Goal: Task Accomplishment & Management: Use online tool/utility

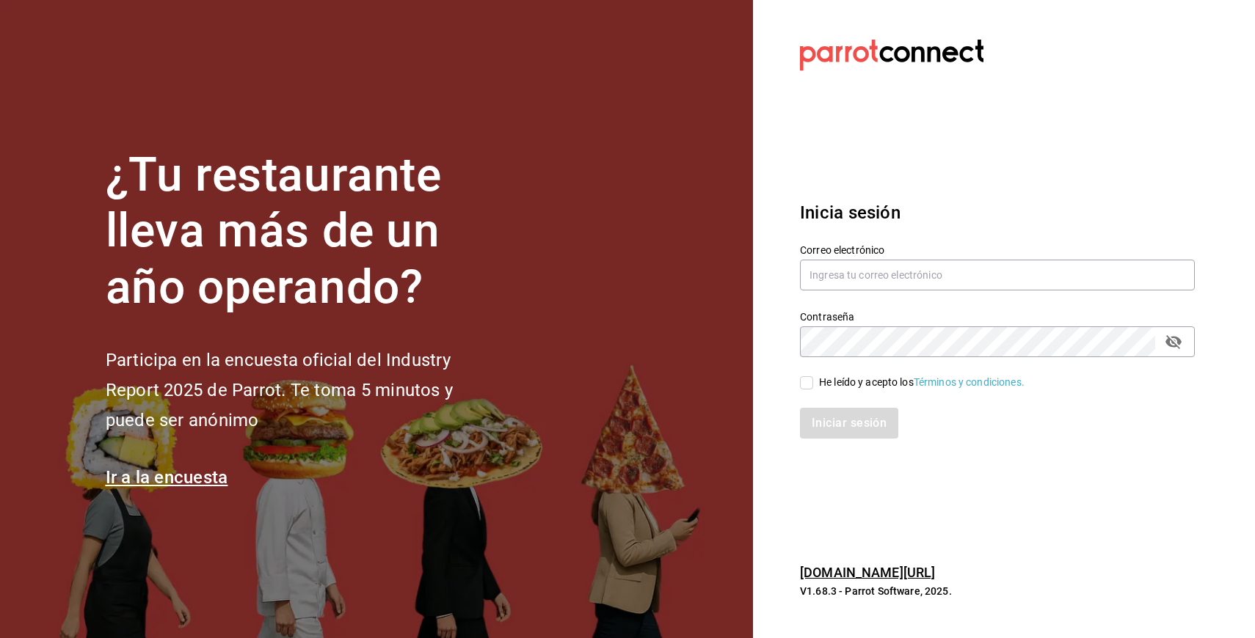
click at [801, 387] on input "He leído y acepto los Términos y condiciones." at bounding box center [806, 382] width 13 height 13
checkbox input "true"
click at [817, 282] on input "text" at bounding box center [997, 275] width 395 height 31
type input "adrick116@gmail.com"
click at [800, 408] on button "Iniciar sesión" at bounding box center [849, 423] width 98 height 31
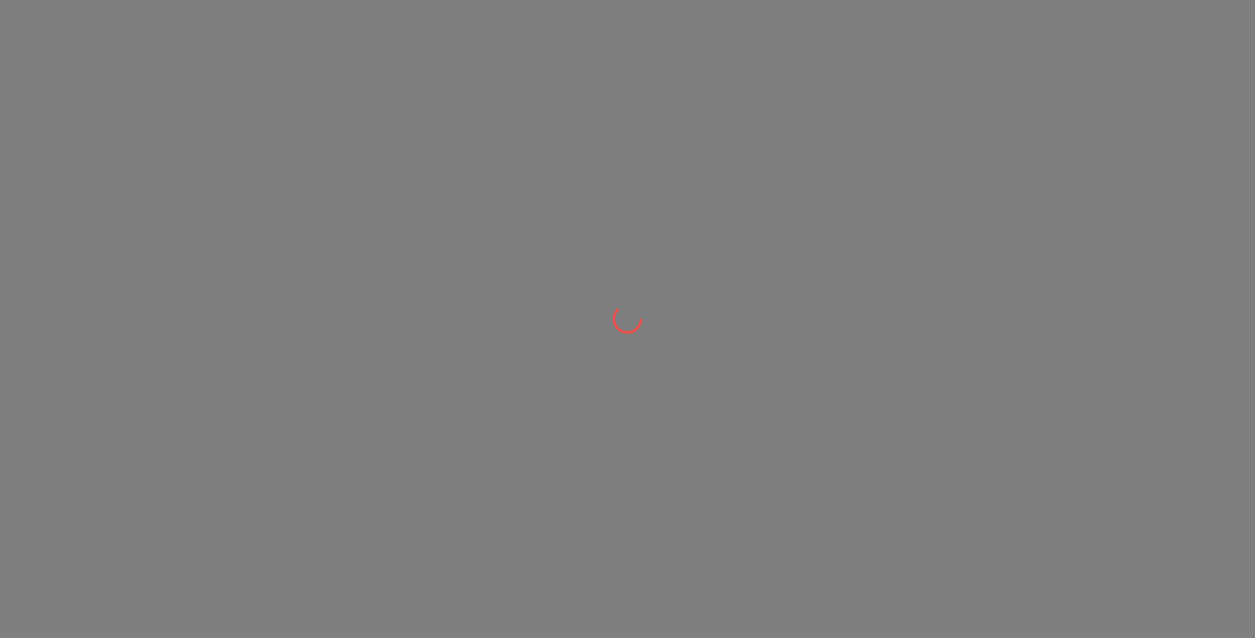
click at [872, 303] on div at bounding box center [627, 319] width 1255 height 638
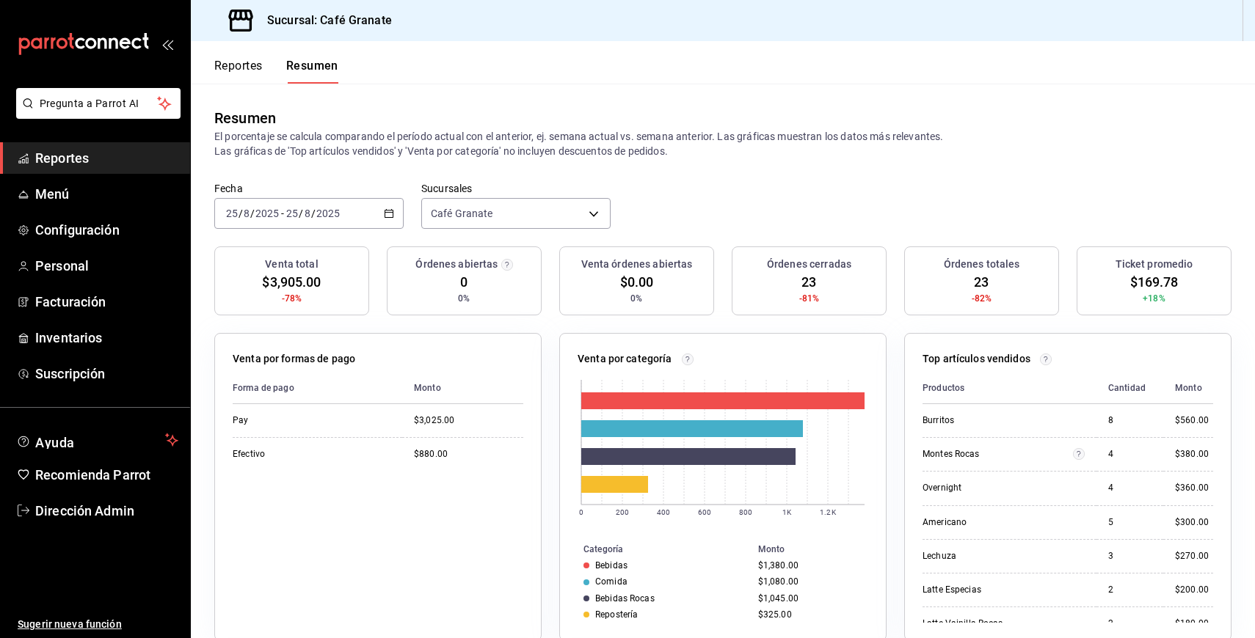
click at [243, 75] on button "Reportes" at bounding box center [238, 71] width 48 height 25
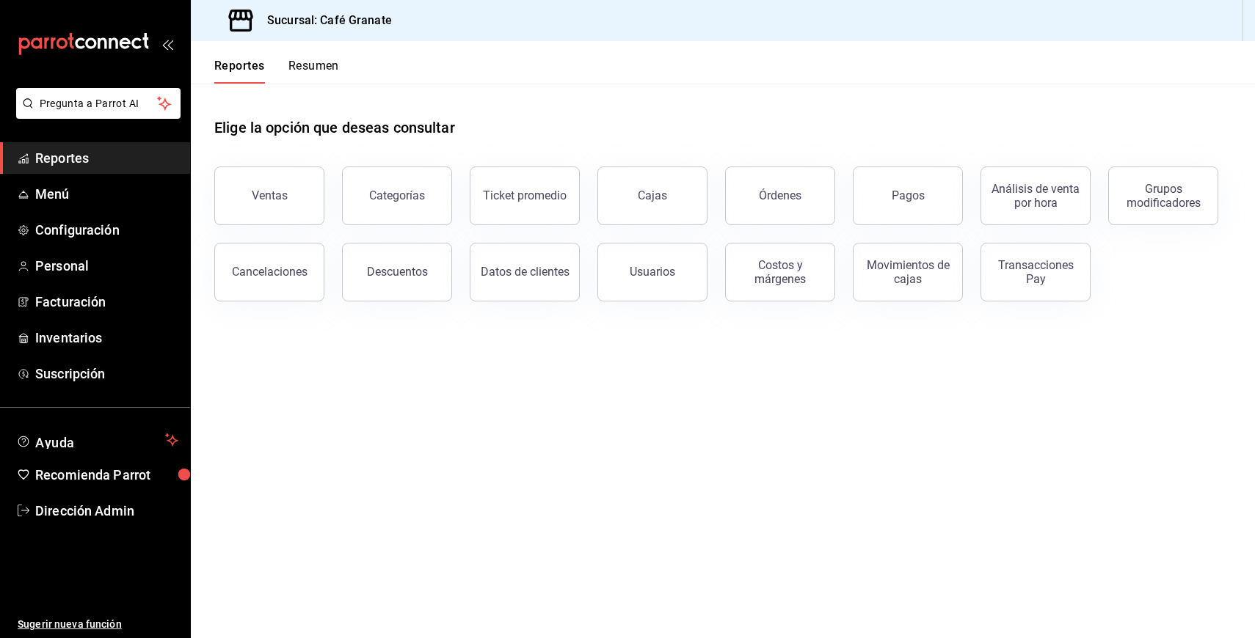
click at [316, 65] on button "Resumen" at bounding box center [313, 71] width 51 height 25
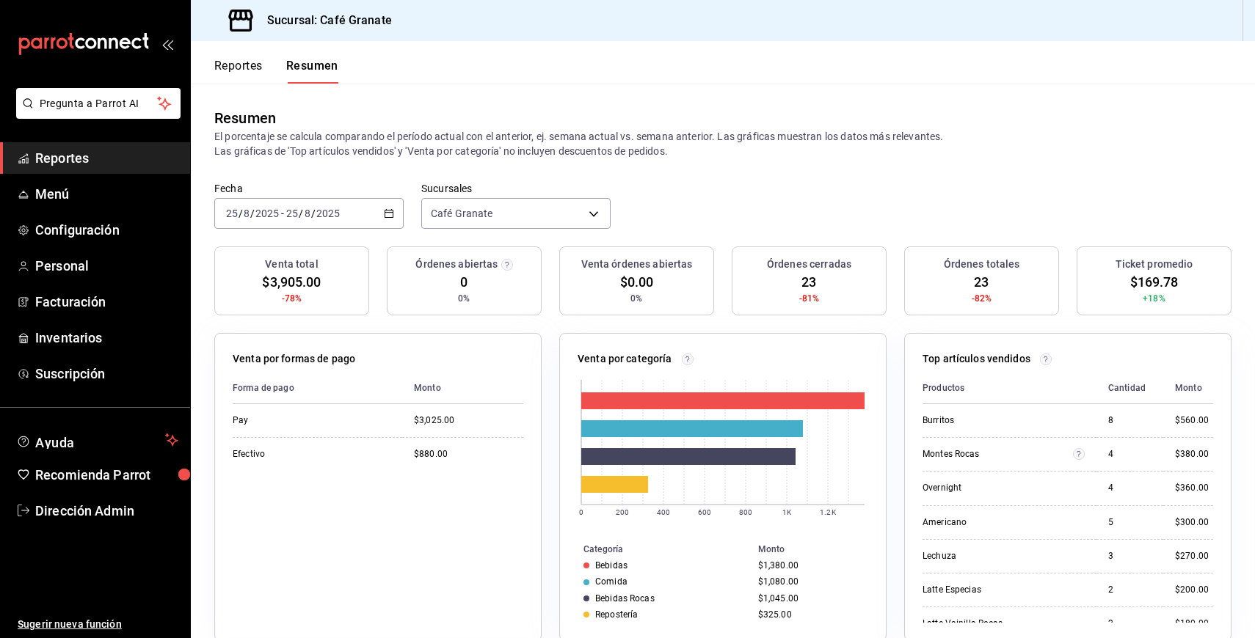
click at [387, 219] on div "2025-08-25 25 / 8 / 2025 - 2025-08-25 25 / 8 / 2025" at bounding box center [308, 213] width 189 height 31
click at [291, 421] on span "Rango de fechas" at bounding box center [284, 422] width 114 height 15
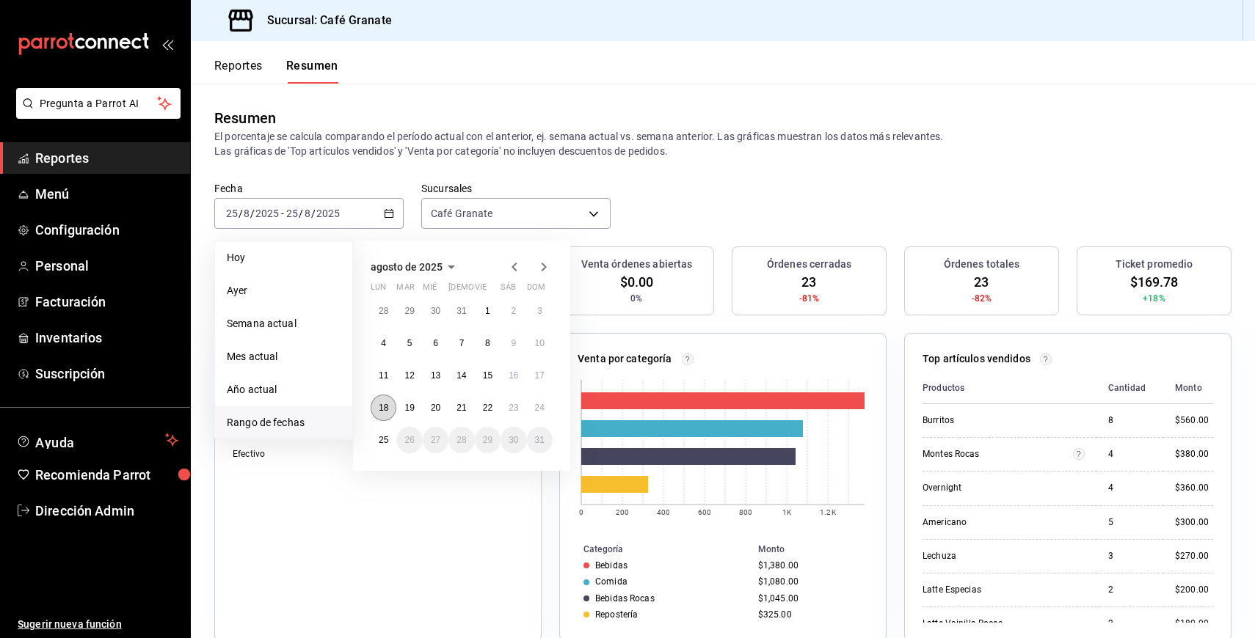
click at [393, 409] on button "18" at bounding box center [384, 408] width 26 height 26
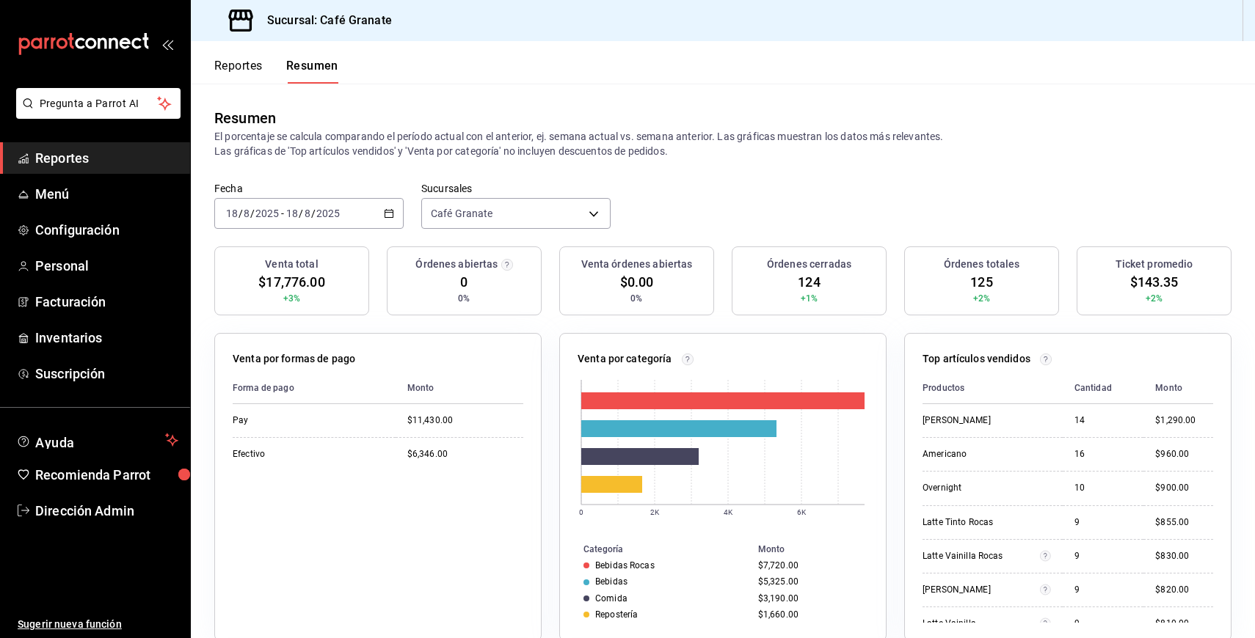
click at [390, 220] on div "2025-08-18 18 / 8 / 2025 - 2025-08-18 18 / 8 / 2025" at bounding box center [308, 213] width 189 height 31
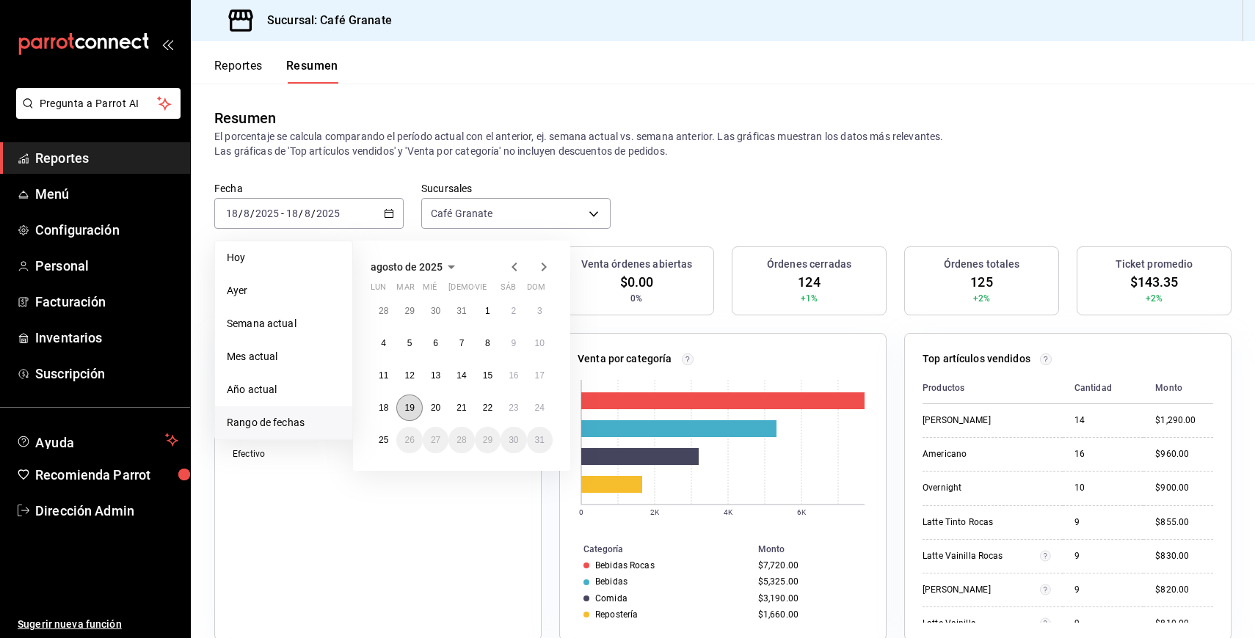
click at [398, 407] on button "19" at bounding box center [409, 408] width 26 height 26
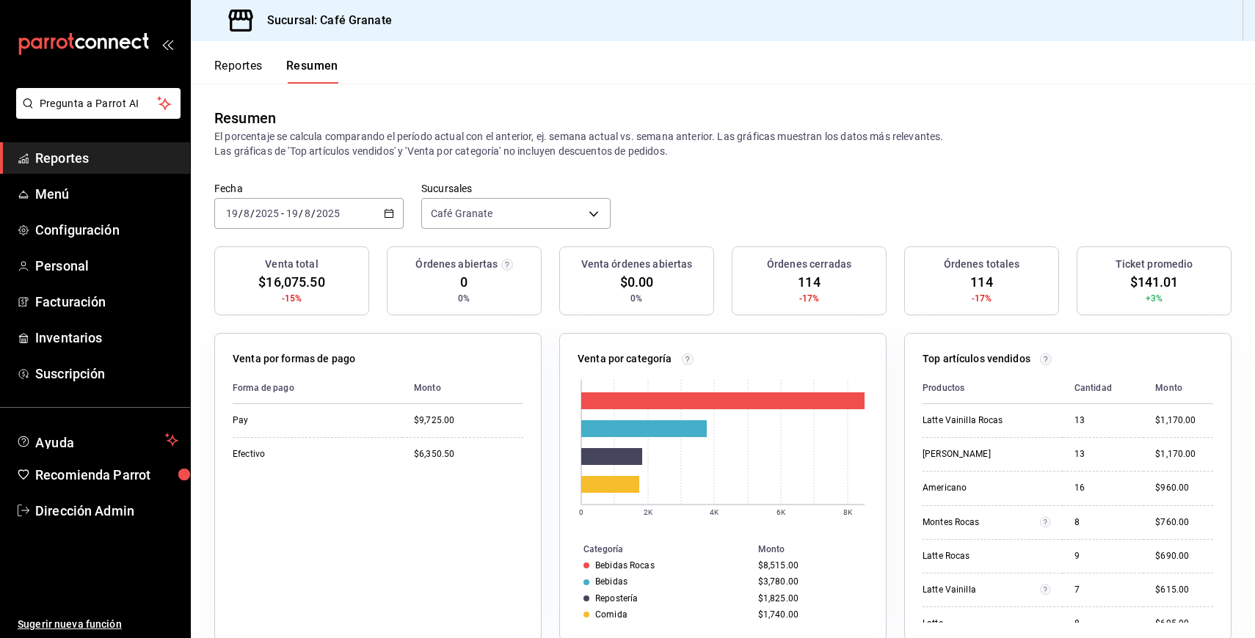
click at [365, 221] on div "2025-08-19 19 / 8 / 2025 - 2025-08-19 19 / 8 / 2025" at bounding box center [308, 213] width 189 height 31
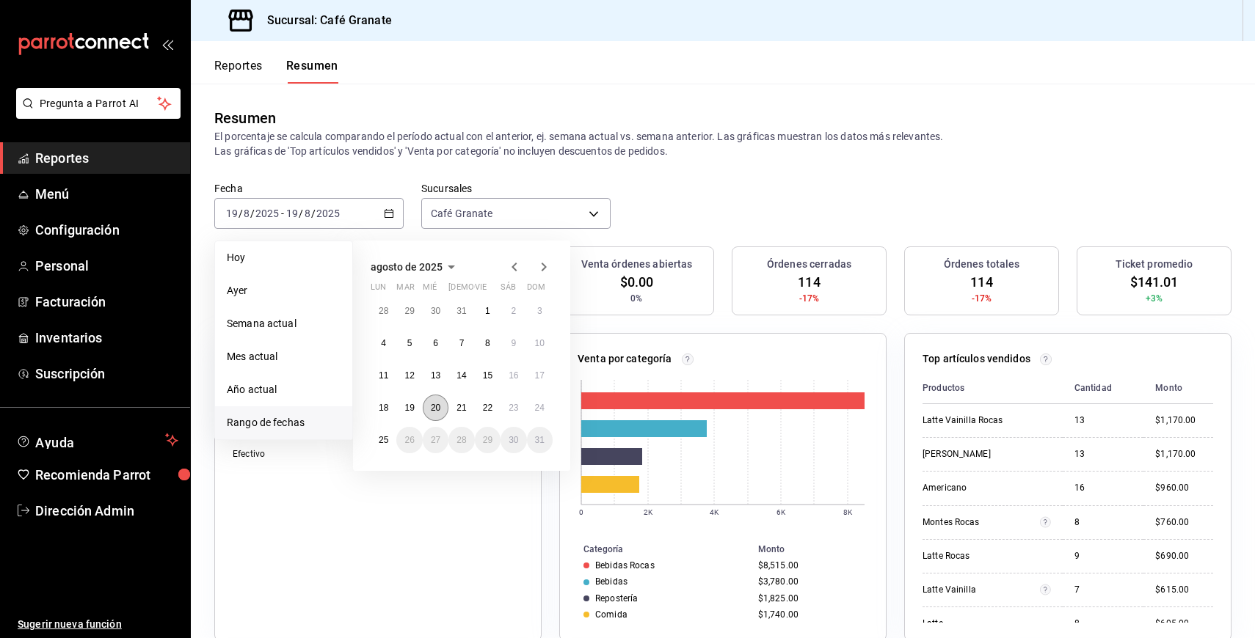
click at [440, 407] on abbr "20" at bounding box center [436, 408] width 10 height 10
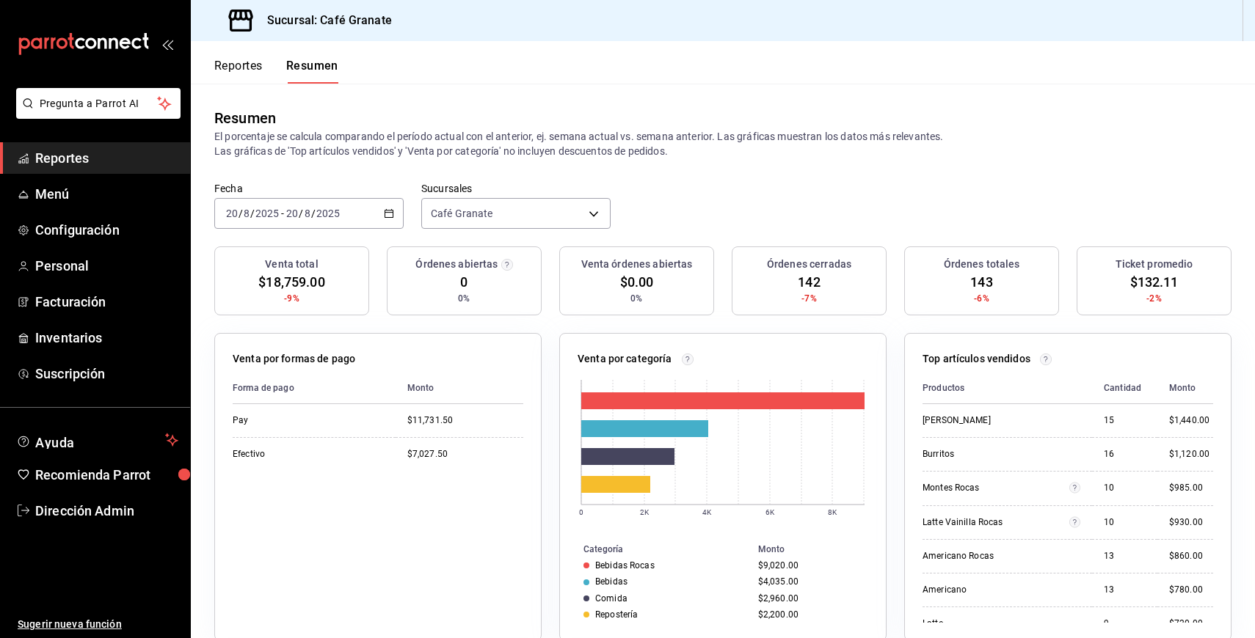
click at [314, 230] on div "Fecha 2025-08-20 20 / 8 / 2025 - 2025-08-20 20 / 8 / 2025 Sucursales Café Grana…" at bounding box center [723, 214] width 1064 height 65
click at [350, 223] on div "2025-08-20 20 / 8 / 2025 - 2025-08-20 20 / 8 / 2025" at bounding box center [308, 213] width 189 height 31
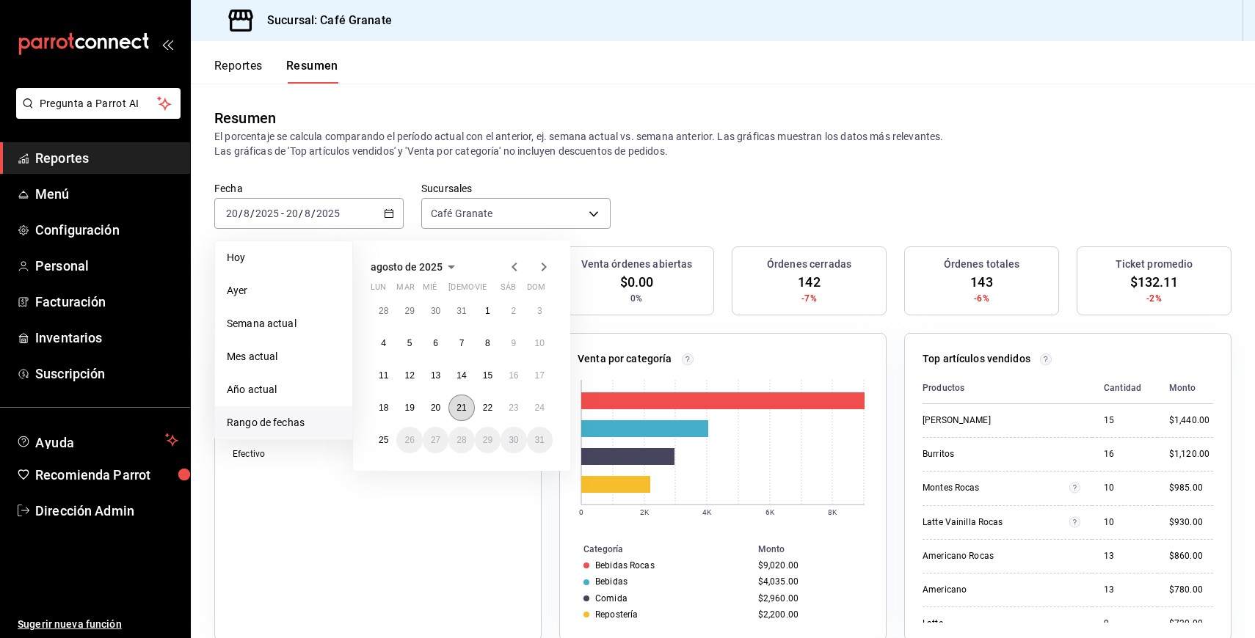
click at [467, 418] on button "21" at bounding box center [461, 408] width 26 height 26
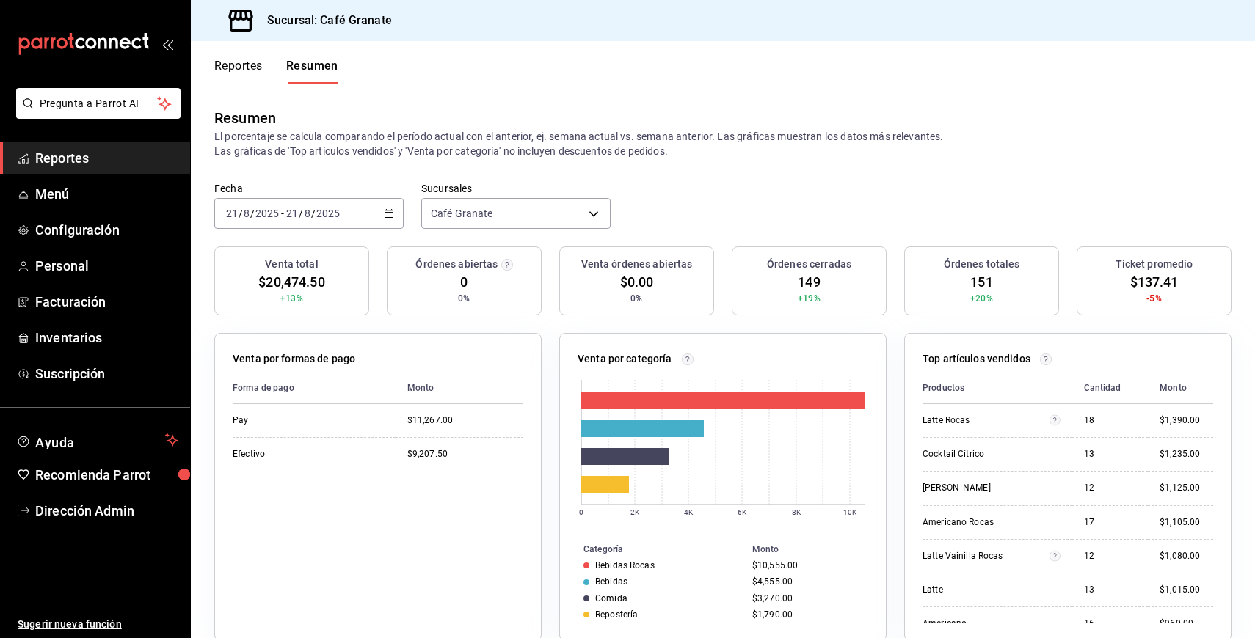
click at [379, 205] on div "2025-08-21 21 / 8 / 2025 - 2025-08-21 21 / 8 / 2025" at bounding box center [308, 213] width 189 height 31
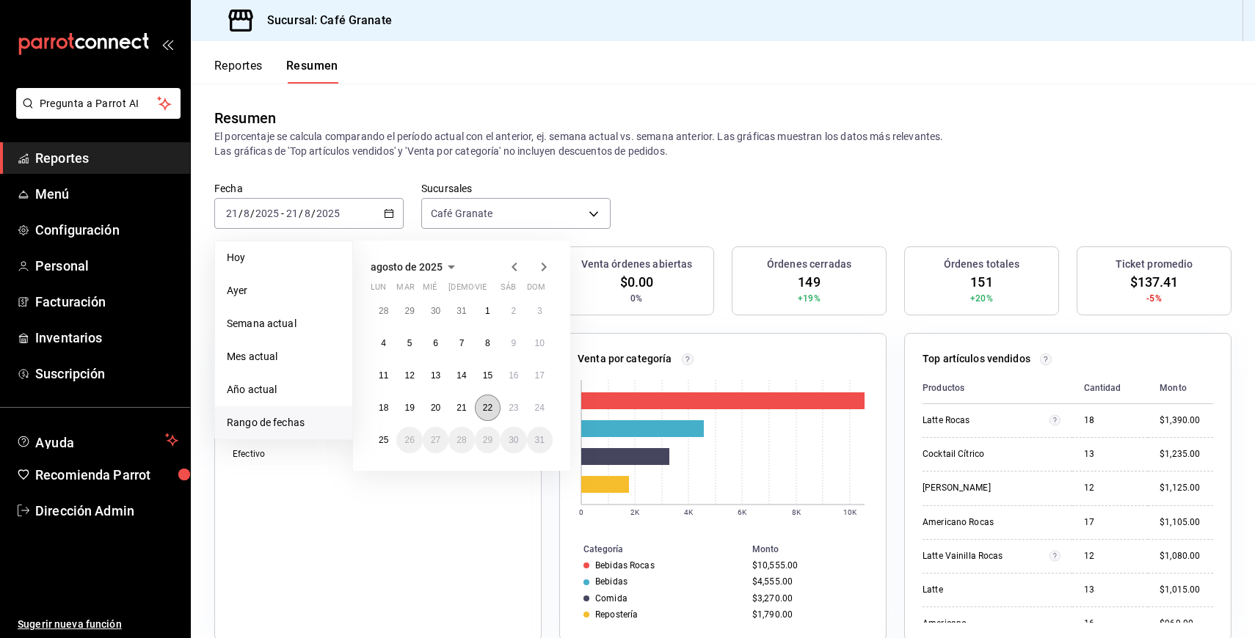
click at [487, 415] on button "22" at bounding box center [488, 408] width 26 height 26
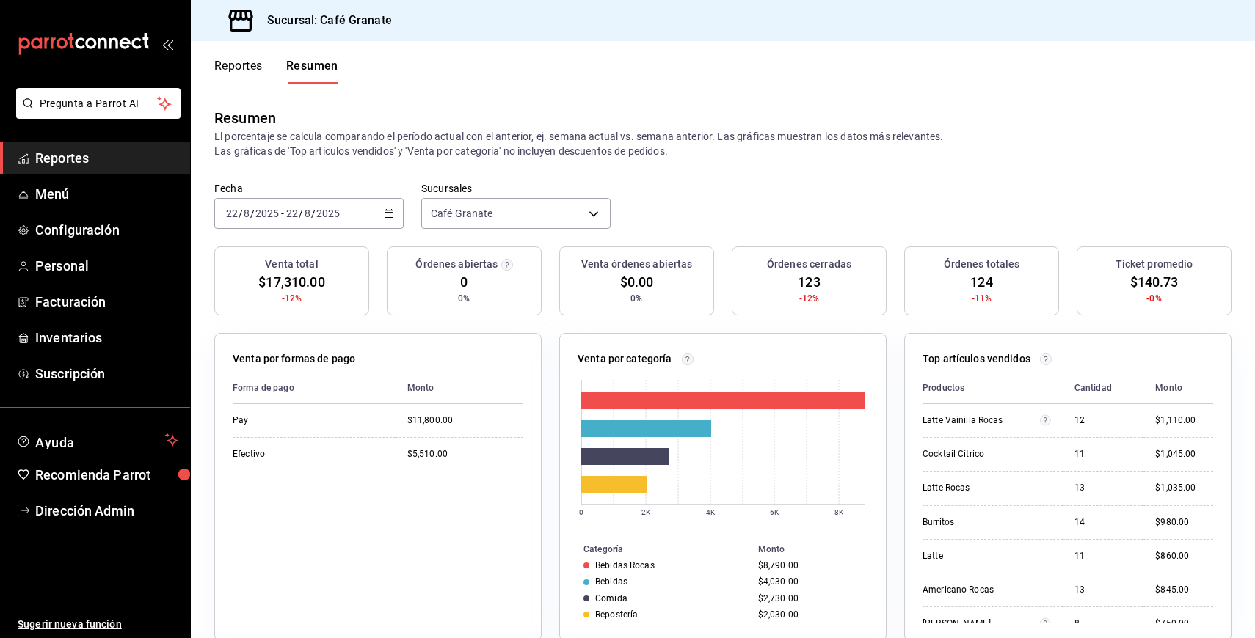
click at [380, 212] on div "2025-08-22 22 / 8 / 2025 - 2025-08-22 22 / 8 / 2025" at bounding box center [308, 213] width 189 height 31
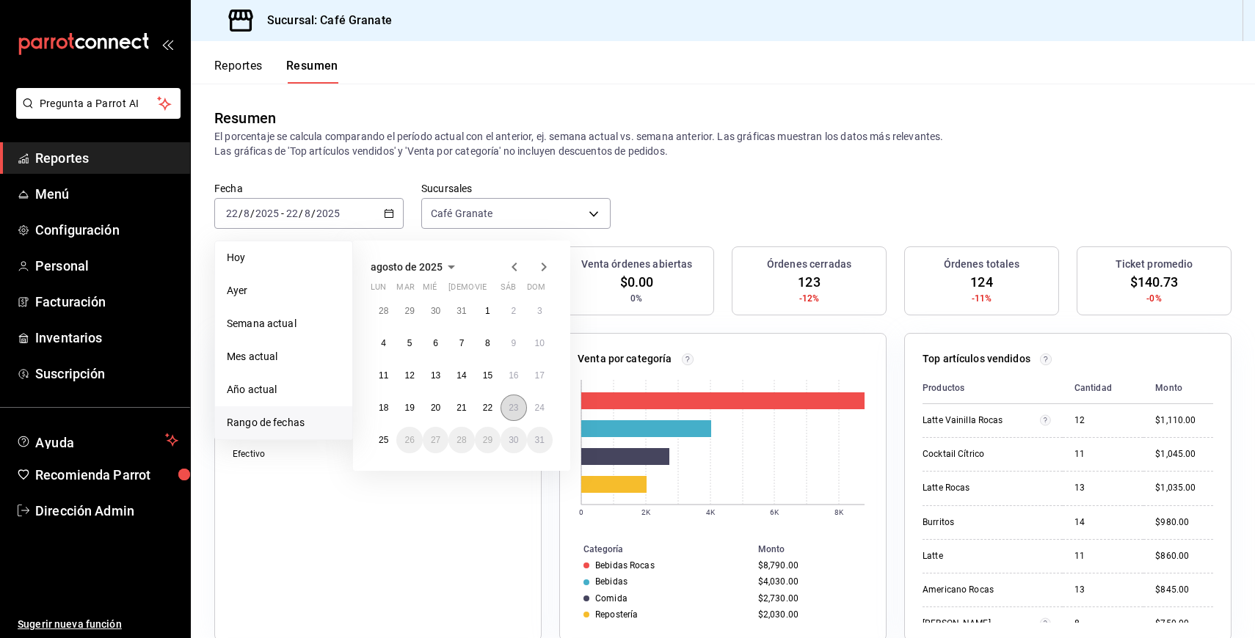
click at [509, 407] on abbr "23" at bounding box center [514, 408] width 10 height 10
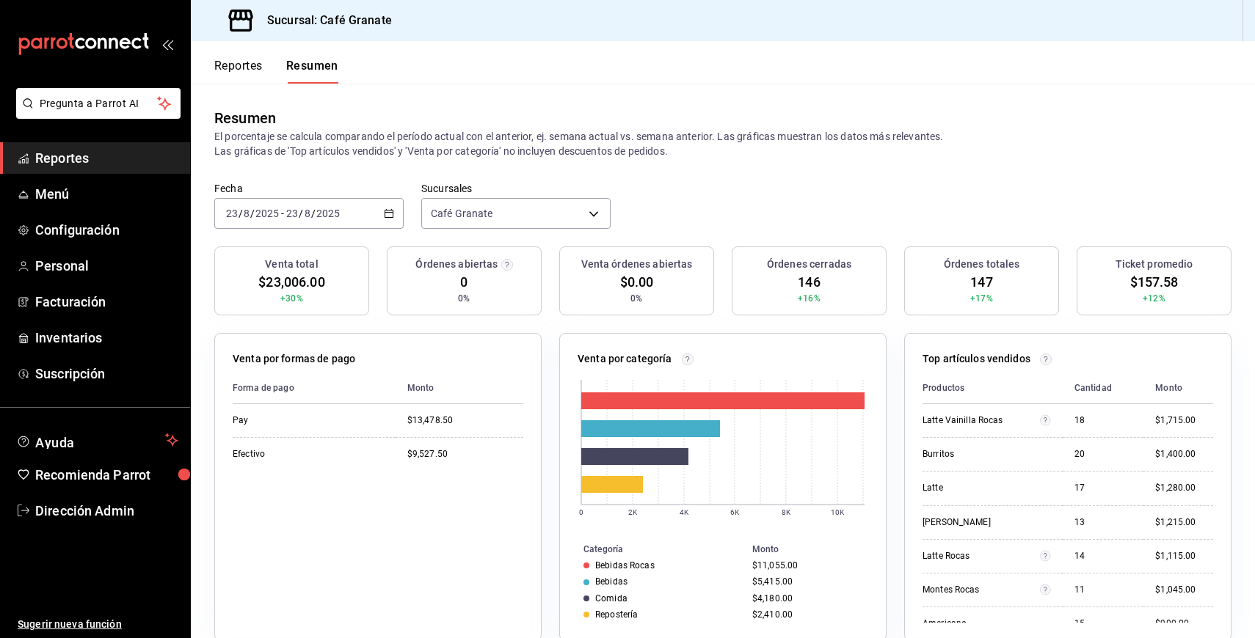
click at [340, 225] on div "2025-08-23 23 / 8 / 2025 - 2025-08-23 23 / 8 / 2025" at bounding box center [308, 213] width 189 height 31
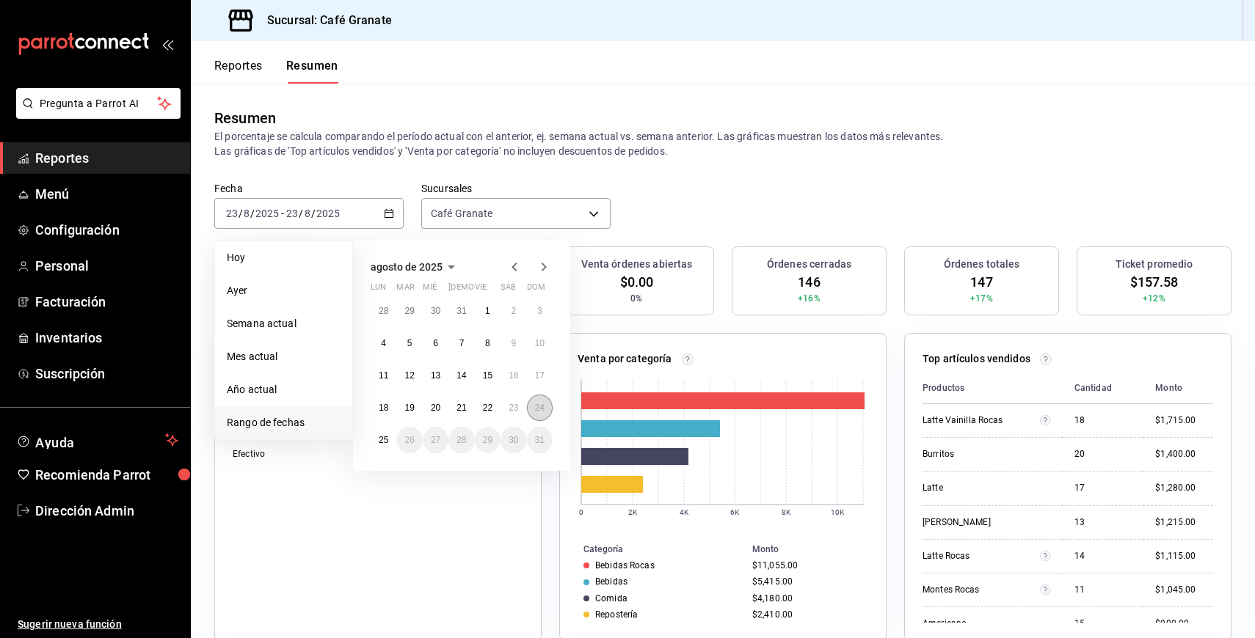
click at [529, 413] on button "24" at bounding box center [540, 408] width 26 height 26
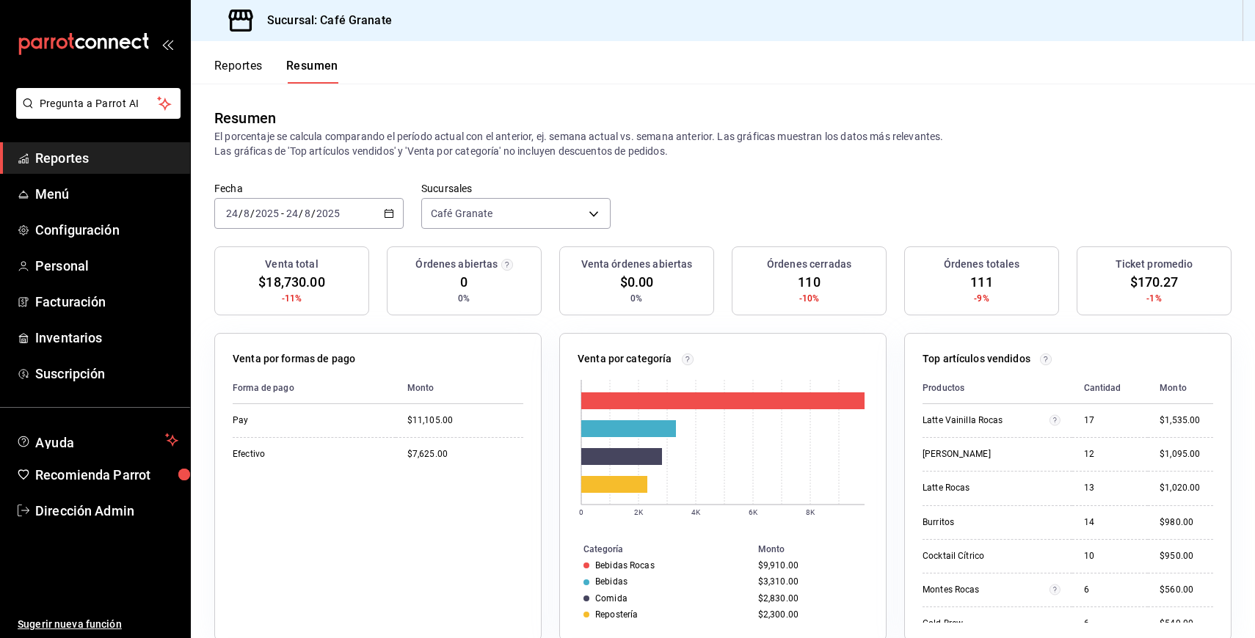
click at [251, 59] on button "Reportes" at bounding box center [238, 71] width 48 height 25
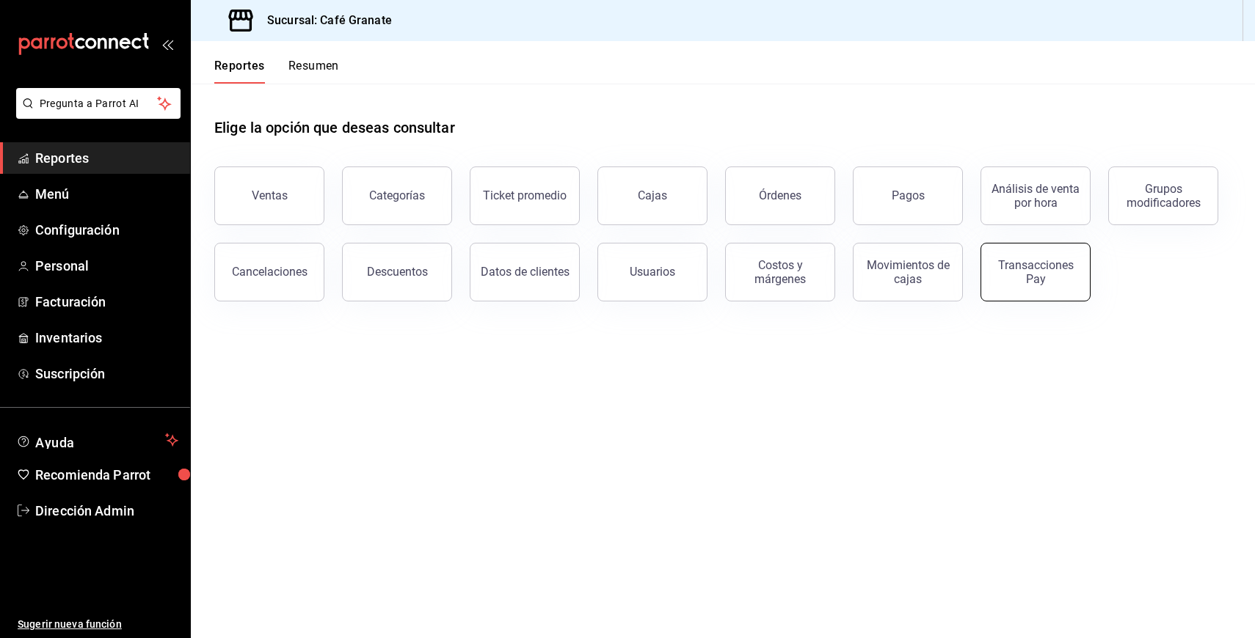
click at [1047, 280] on div "Transacciones Pay" at bounding box center [1035, 272] width 91 height 28
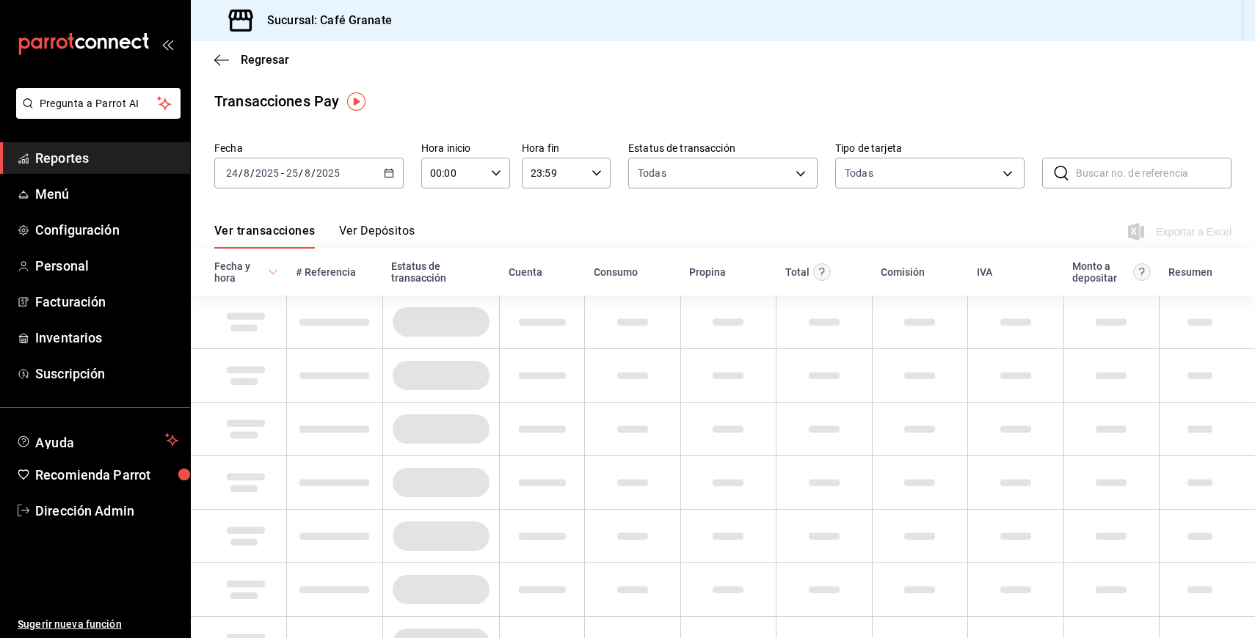
click at [384, 165] on div "2025-08-24 24 / 8 / 2025 - 2025-08-25 25 / 8 / 2025" at bounding box center [308, 173] width 189 height 31
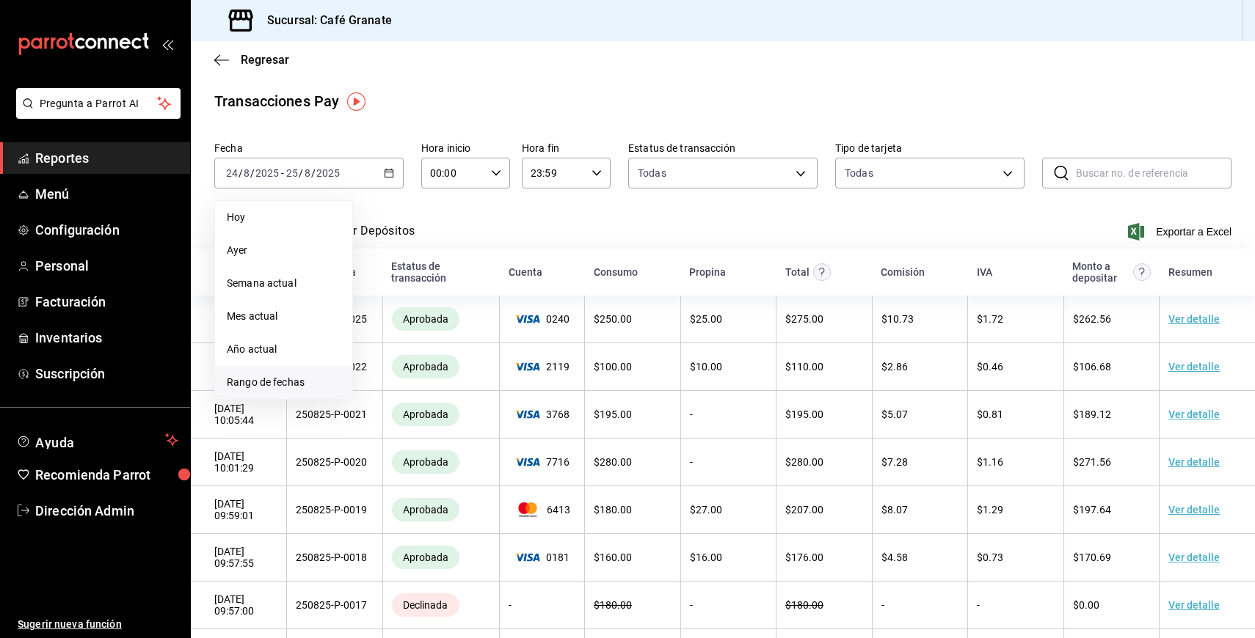
click at [305, 384] on span "Rango de fechas" at bounding box center [284, 382] width 114 height 15
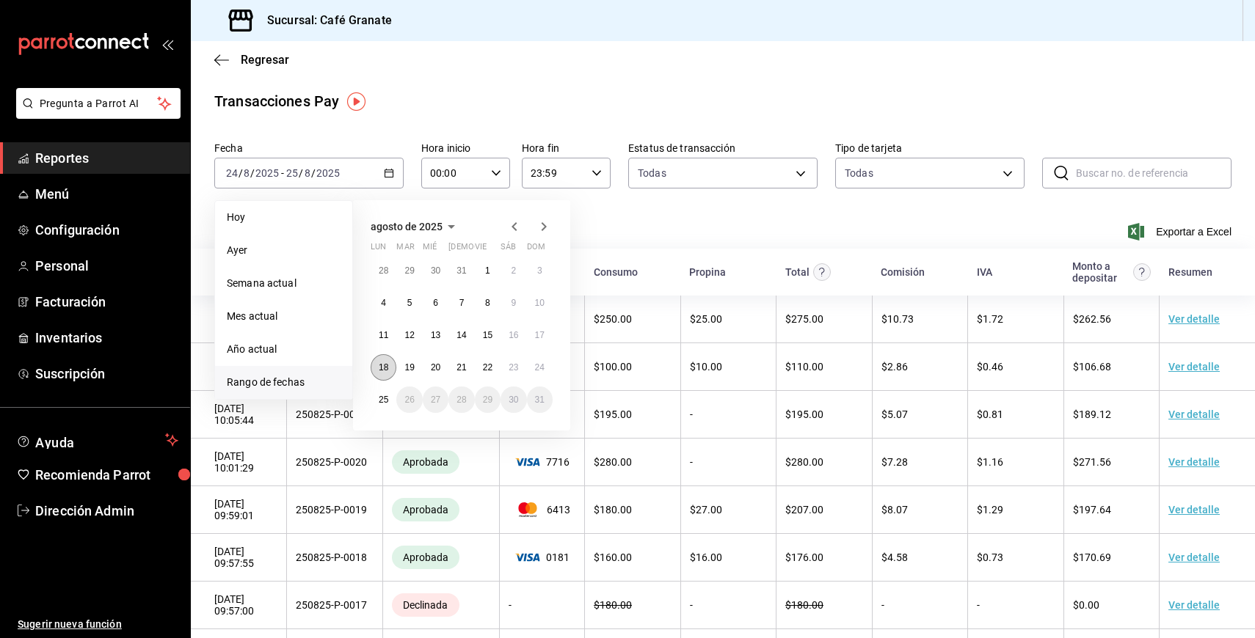
click at [382, 368] on abbr "18" at bounding box center [384, 367] width 10 height 10
click at [530, 376] on button "24" at bounding box center [540, 367] width 26 height 26
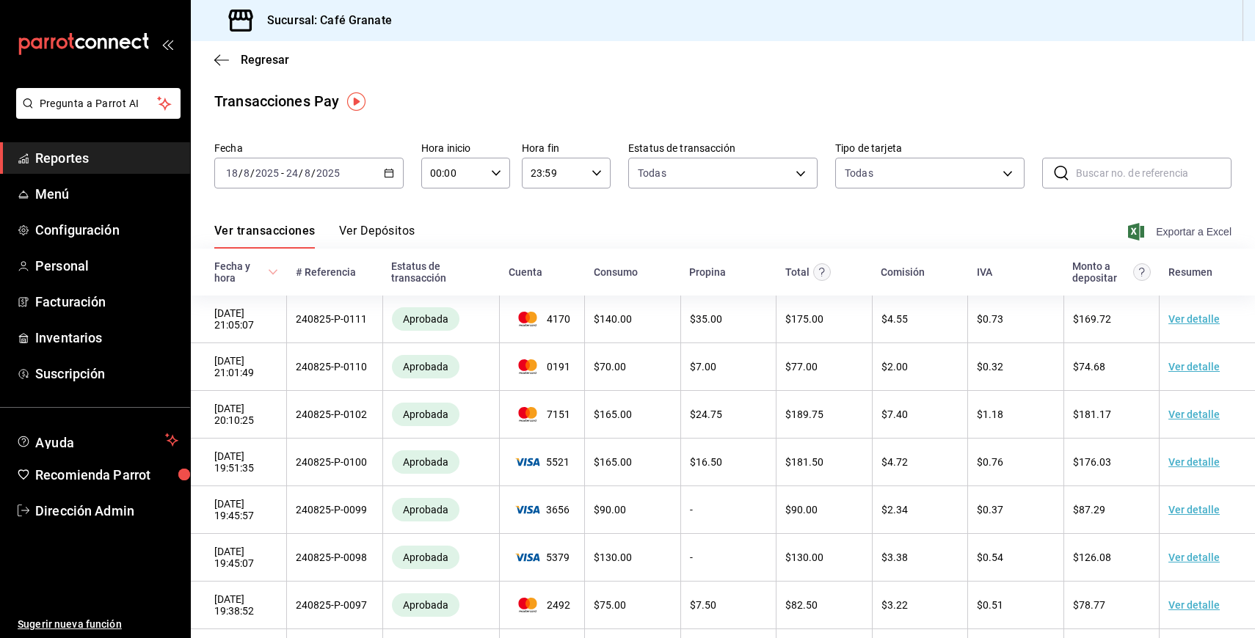
click at [1181, 234] on span "Exportar a Excel" at bounding box center [1181, 232] width 101 height 18
